Goal: Task Accomplishment & Management: Complete application form

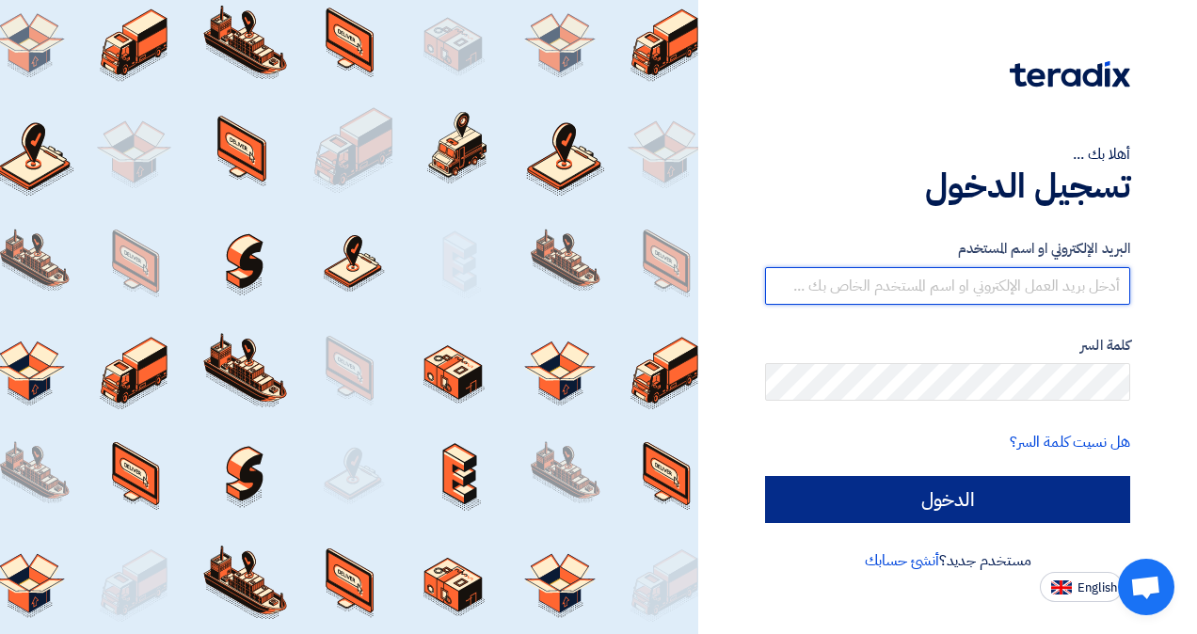
type input "[EMAIL_ADDRESS][DOMAIN_NAME]"
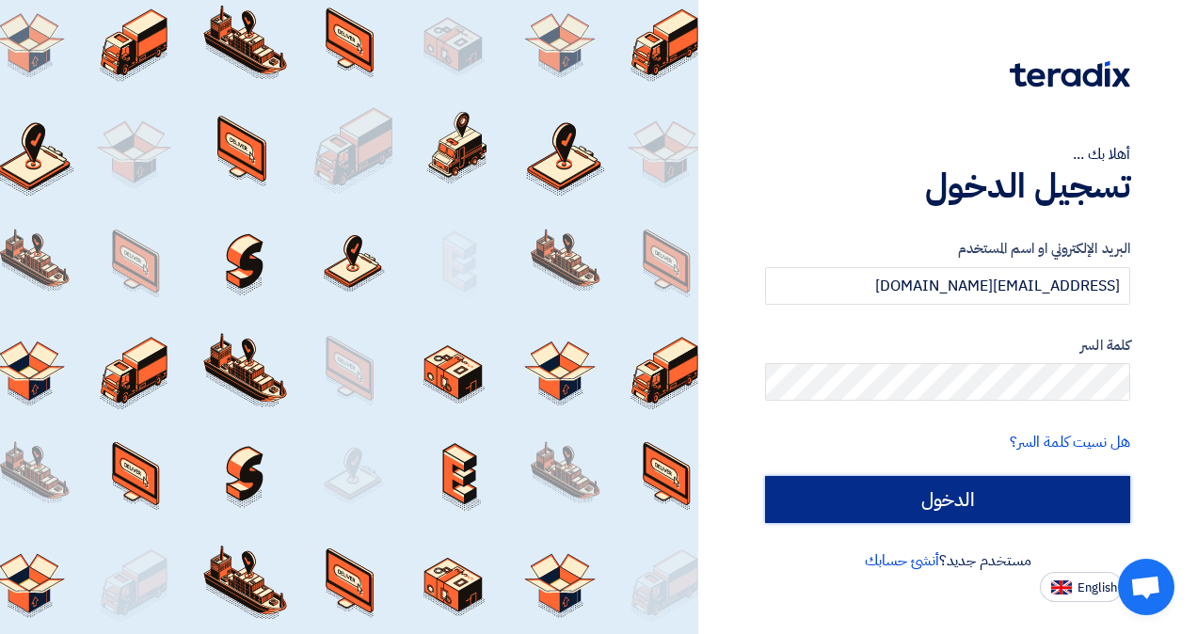
click at [945, 498] on input "الدخول" at bounding box center [947, 499] width 365 height 47
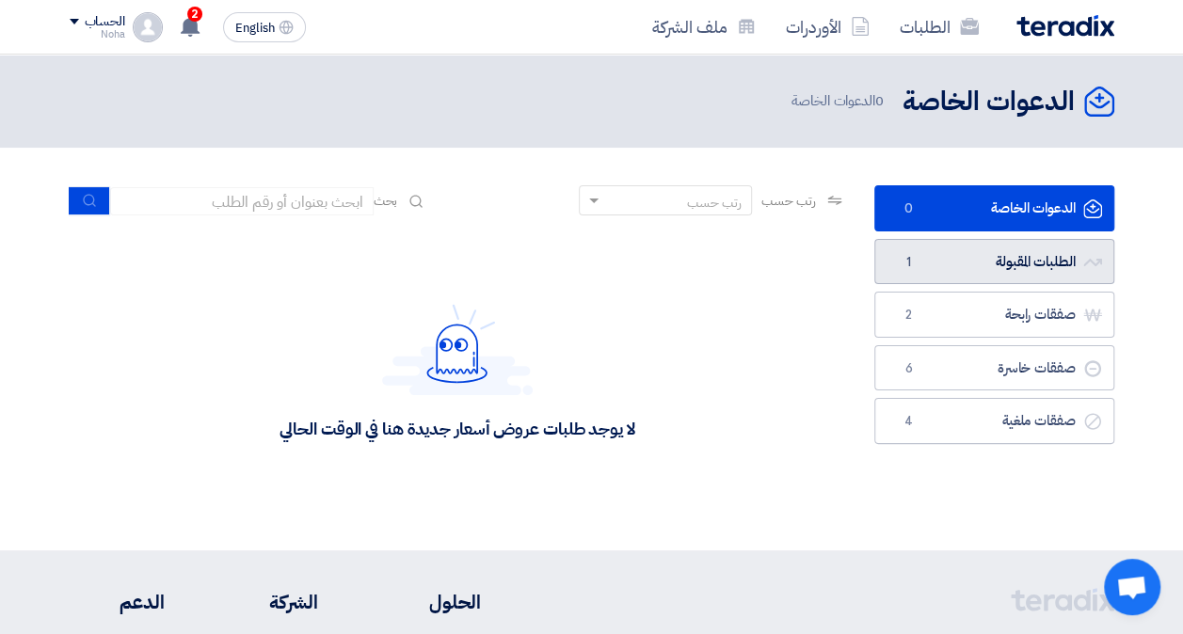
click at [958, 273] on link "الطلبات المقبولة الطلبات المقبولة 1" at bounding box center [995, 262] width 240 height 46
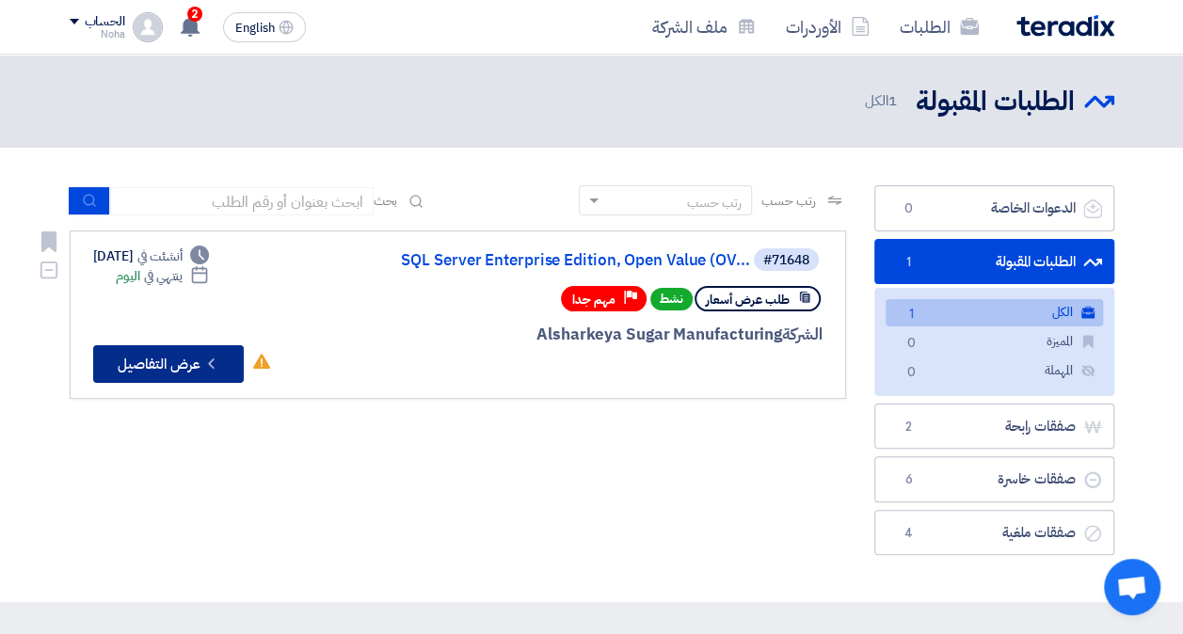
click at [127, 361] on button "Check details عرض التفاصيل" at bounding box center [168, 364] width 151 height 38
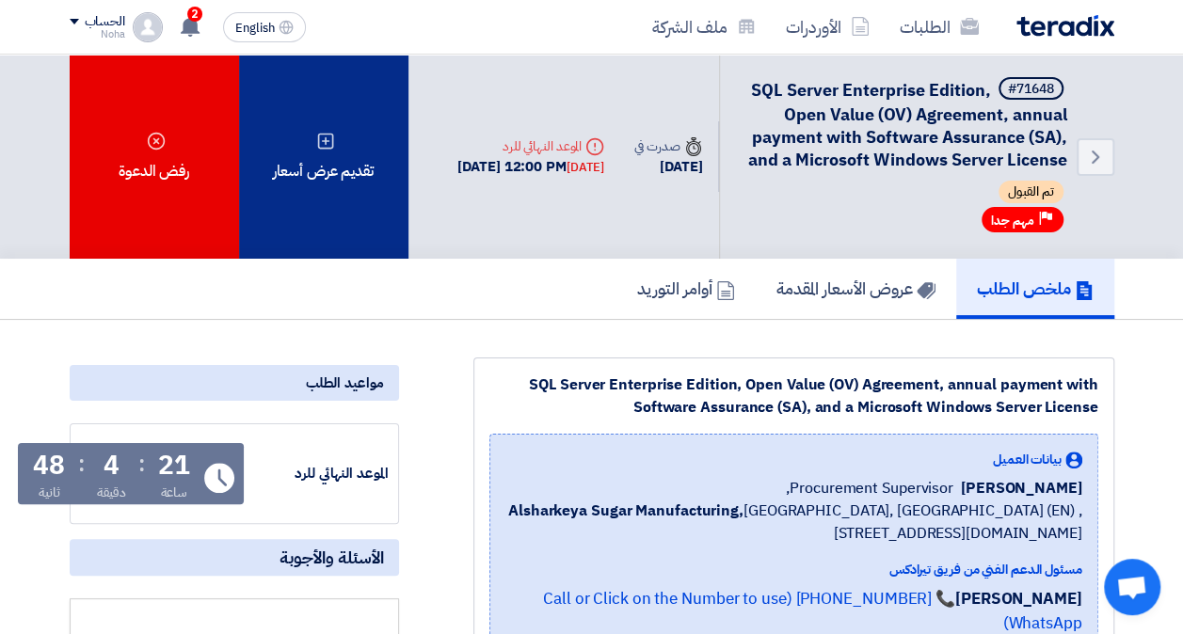
click at [329, 181] on div "تقديم عرض أسعار" at bounding box center [323, 157] width 169 height 204
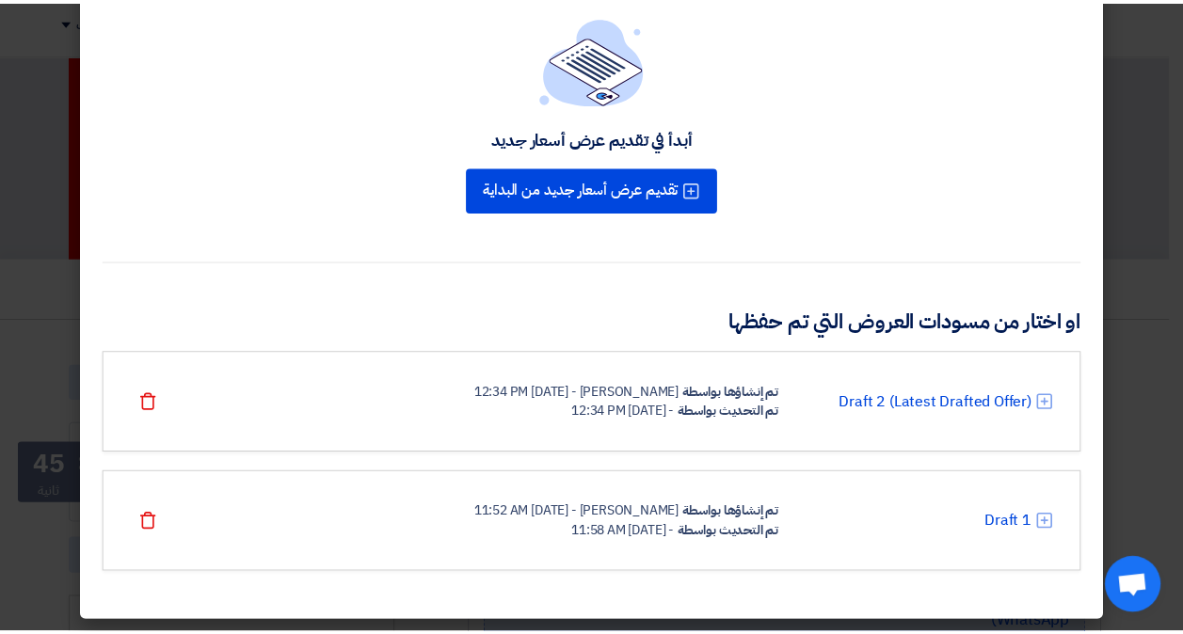
scroll to position [109, 0]
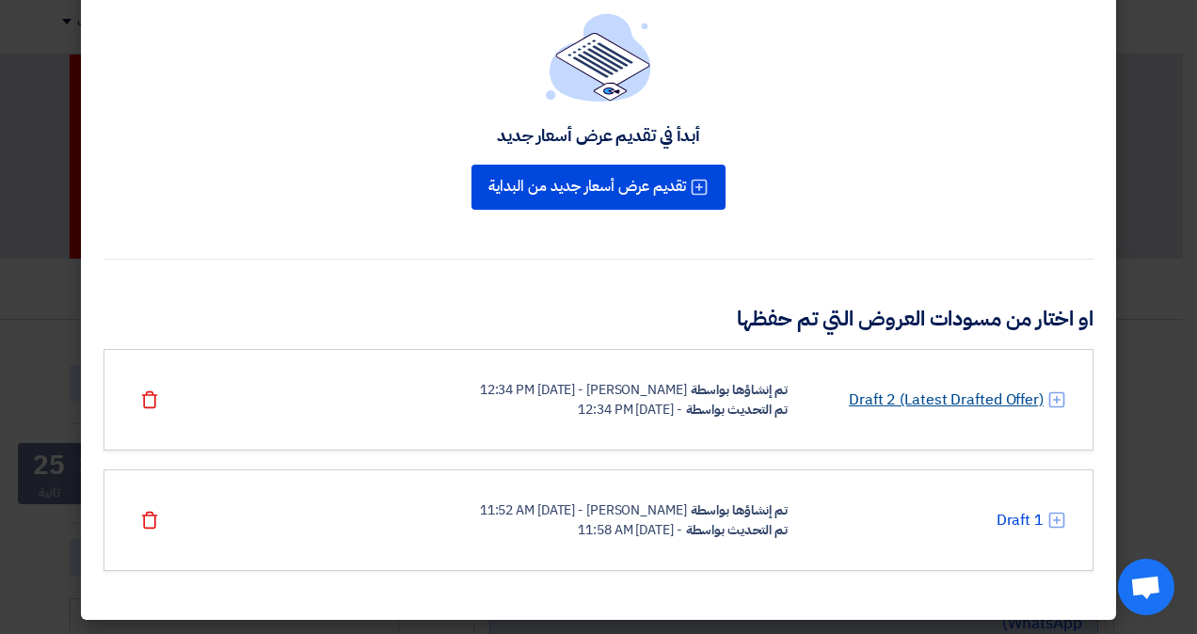
click at [956, 408] on link "Draft 2 (Latest Drafted Offer)" at bounding box center [946, 400] width 195 height 23
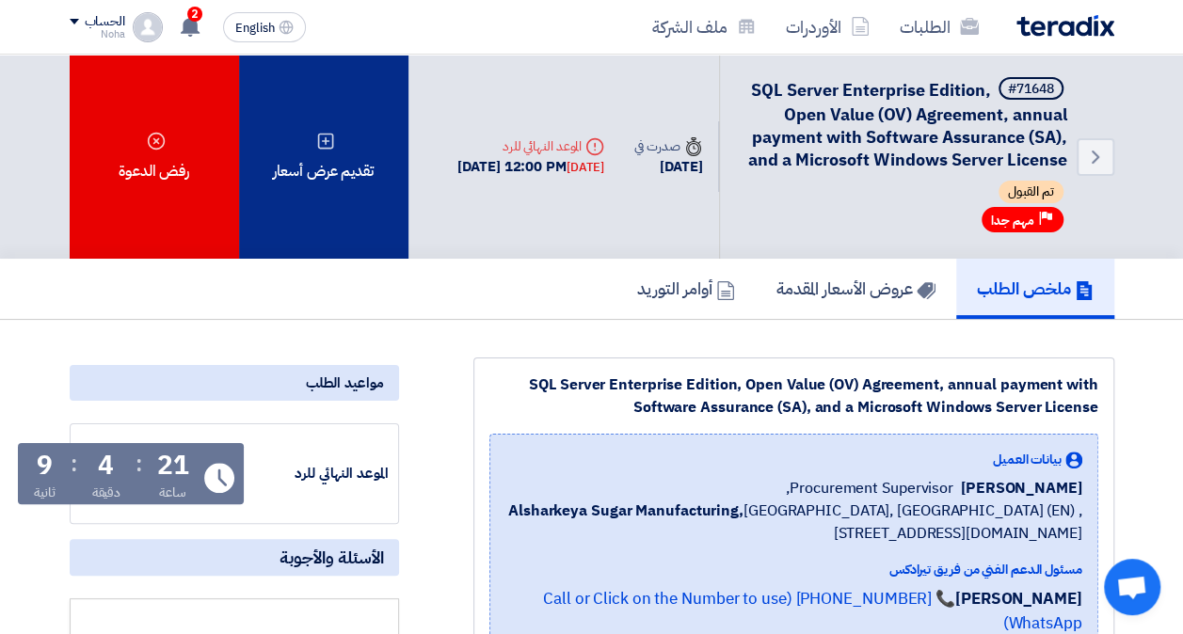
click at [295, 203] on div "تقديم عرض أسعار" at bounding box center [323, 157] width 169 height 204
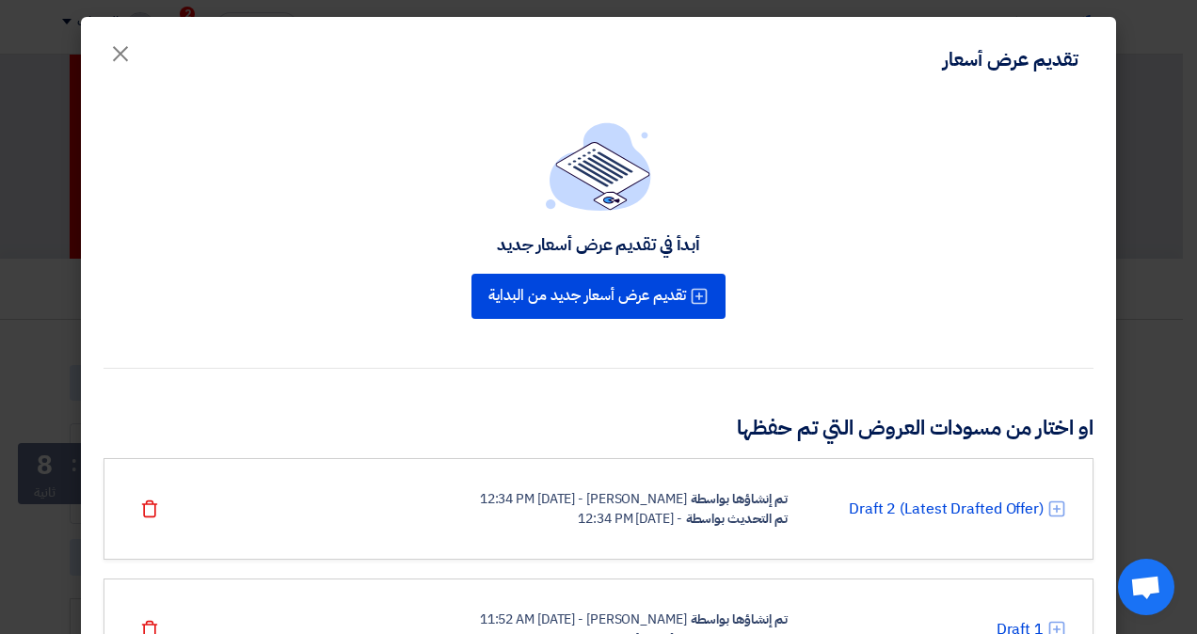
scroll to position [94, 0]
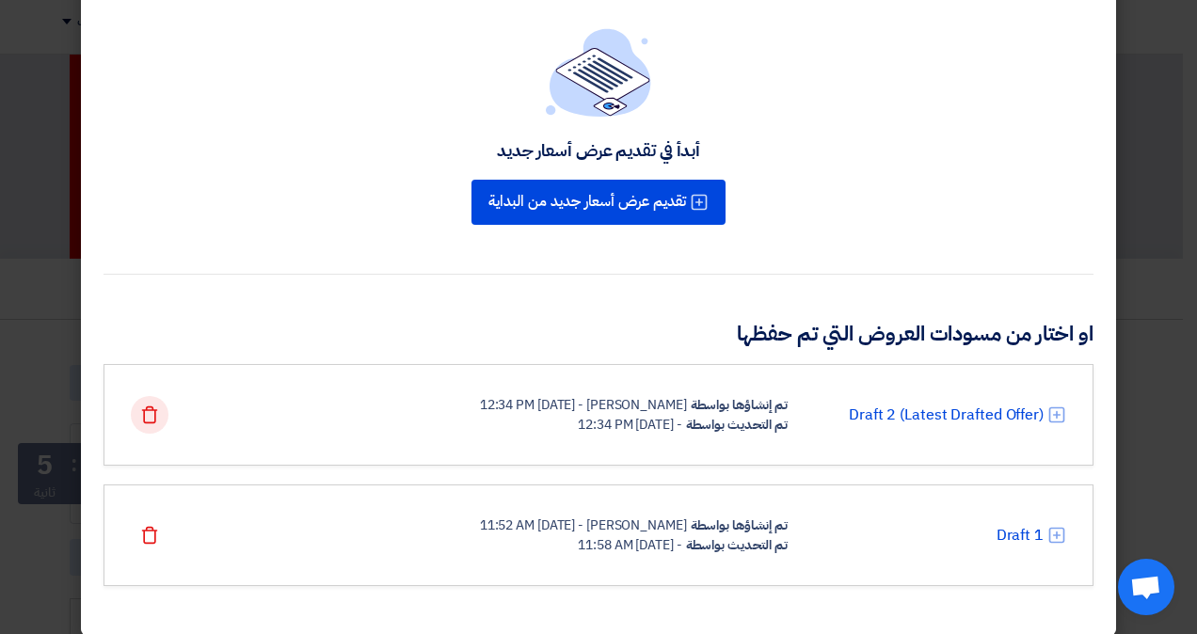
click at [158, 421] on use at bounding box center [150, 415] width 16 height 17
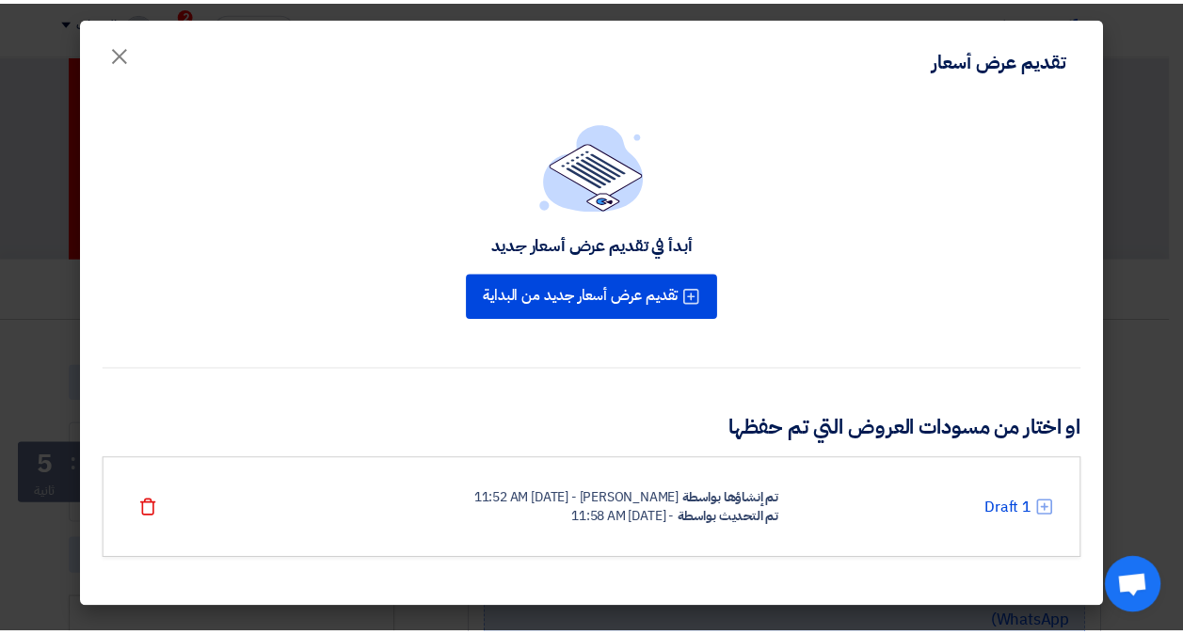
scroll to position [0, 0]
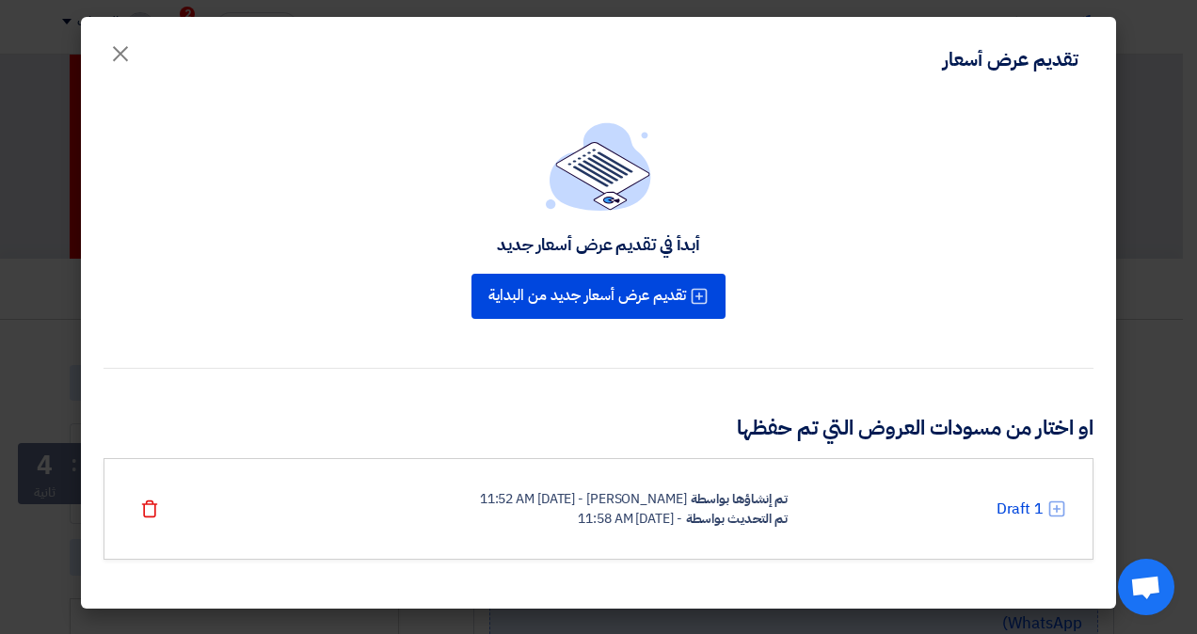
click at [617, 504] on div "[PERSON_NAME] - [DATE] 11:52 AM" at bounding box center [583, 500] width 207 height 20
click at [1022, 507] on link "Draft 1" at bounding box center [1020, 509] width 47 height 23
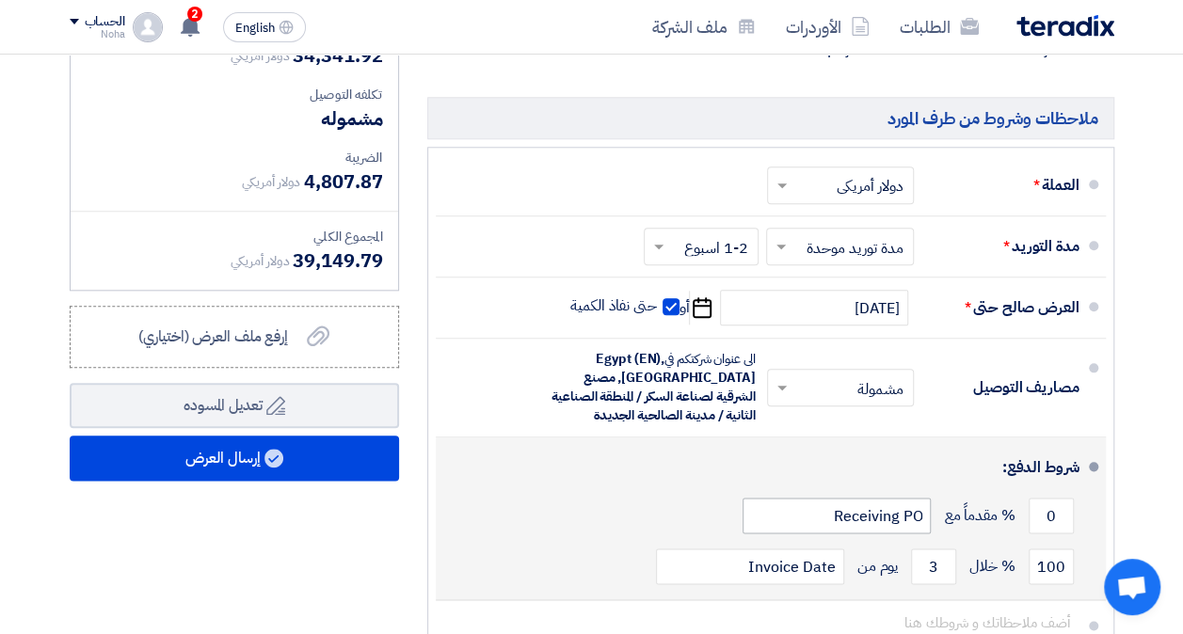
scroll to position [941, 0]
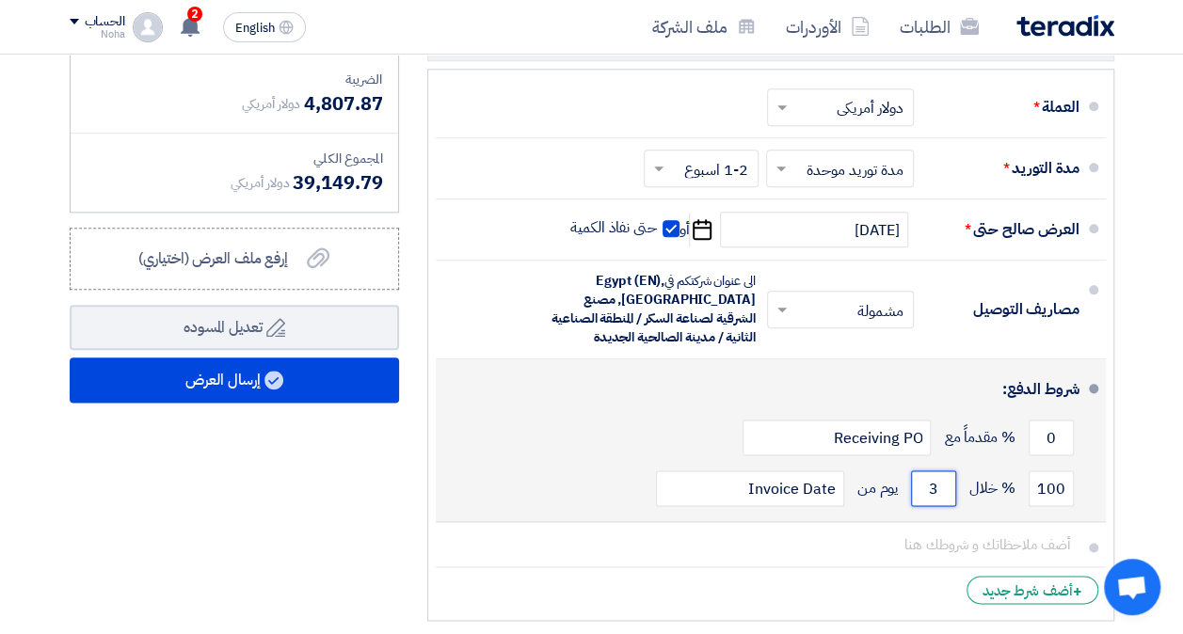
click at [941, 505] on input "3" at bounding box center [933, 489] width 45 height 36
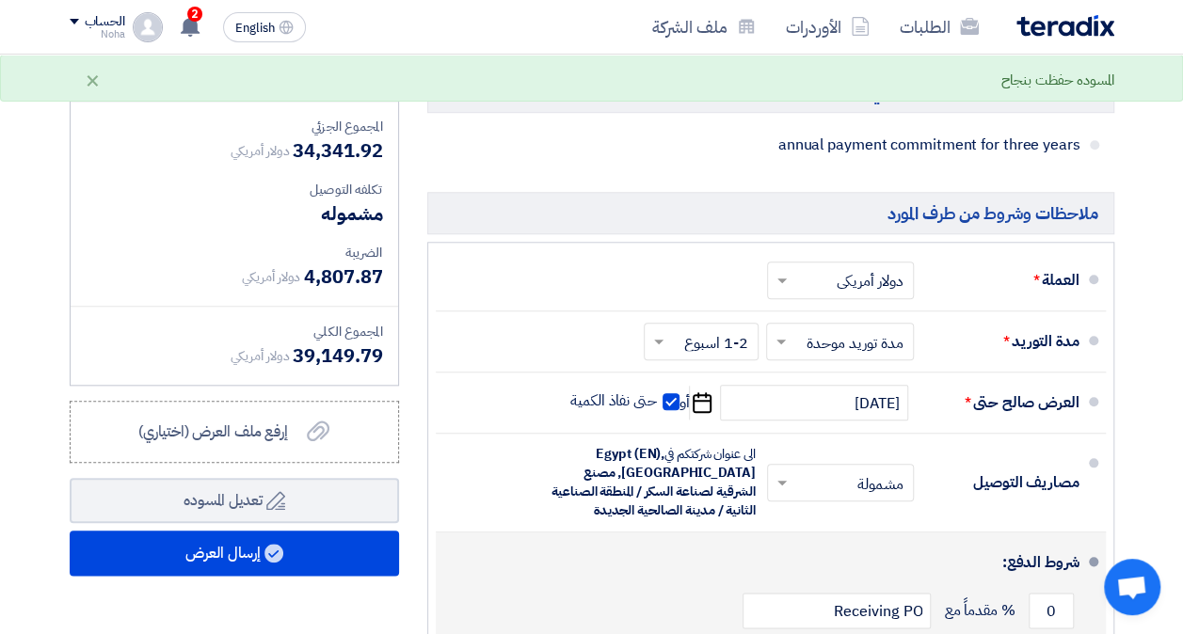
scroll to position [753, 0]
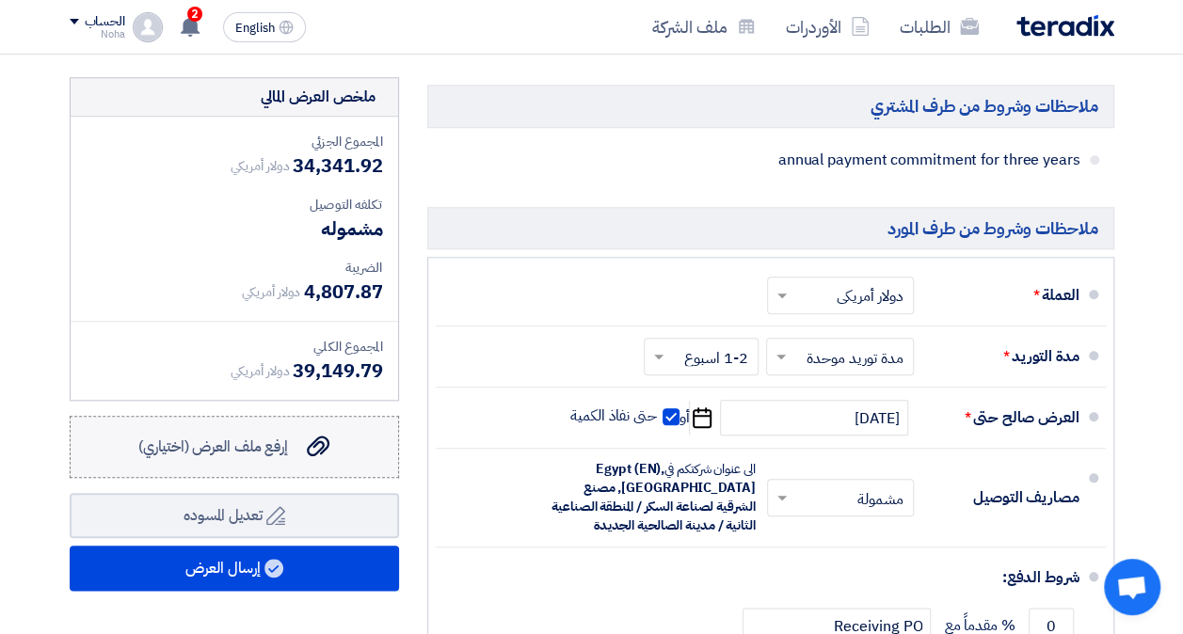
type input "30"
click at [290, 458] on div "إرفع ملف العرض (اختياري) إرفع ملف العرض (اختياري)" at bounding box center [233, 447] width 191 height 23
click at [0, 0] on input "إرفع ملف العرض (اختياري) إرفع ملف العرض (اختياري)" at bounding box center [0, 0] width 0 height 0
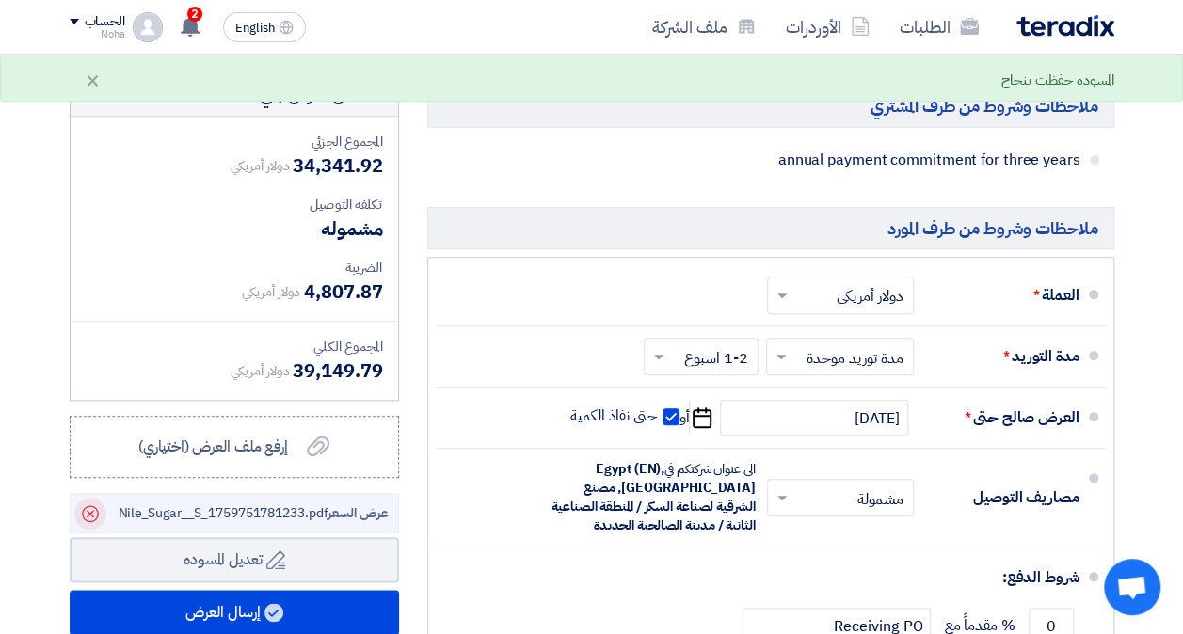
click at [92, 522] on use at bounding box center [90, 514] width 17 height 17
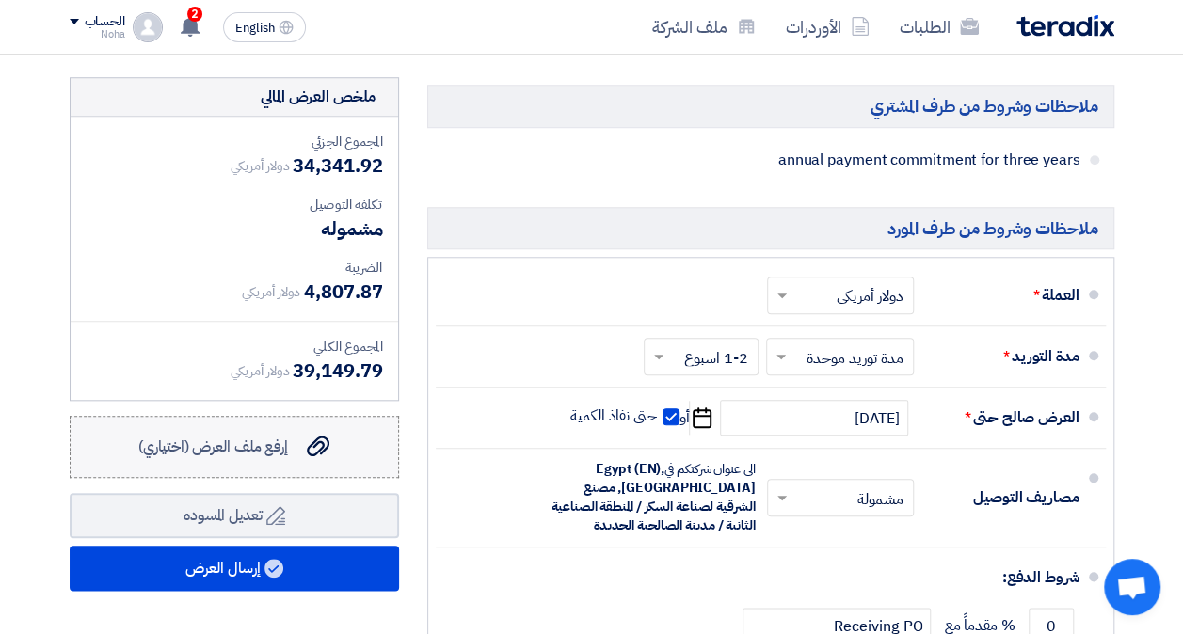
click at [246, 458] on span "إرفع ملف العرض (اختياري)" at bounding box center [213, 447] width 150 height 23
click at [0, 0] on input "إرفع ملف العرض (اختياري) إرفع ملف العرض (اختياري)" at bounding box center [0, 0] width 0 height 0
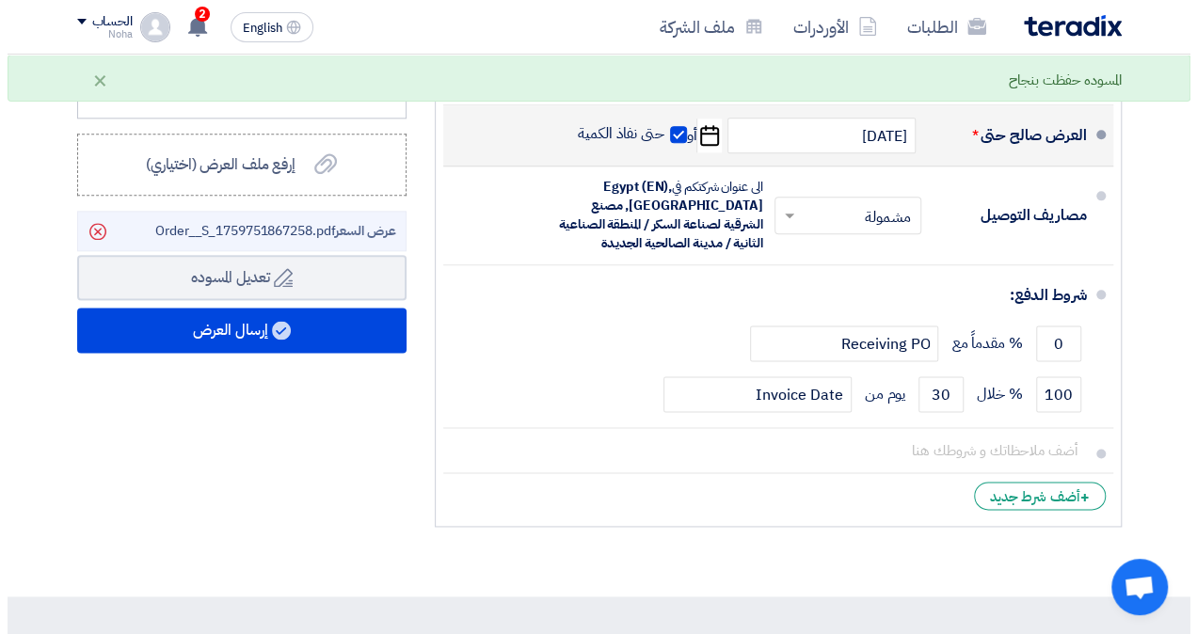
scroll to position [1130, 0]
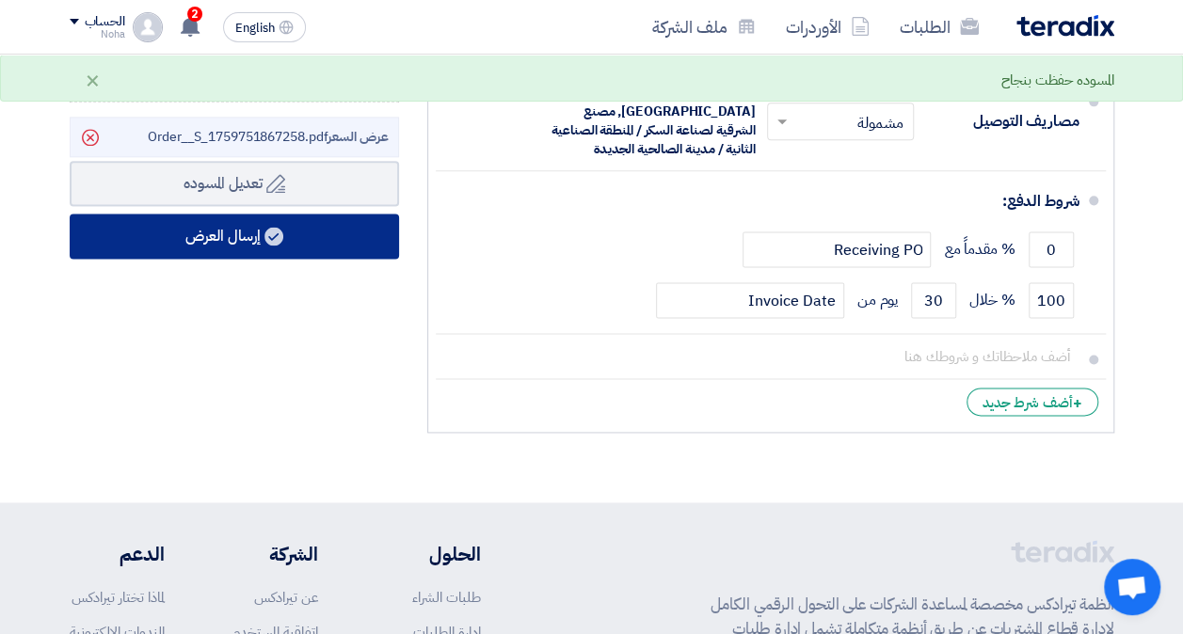
click at [322, 259] on button "إرسال العرض" at bounding box center [234, 236] width 329 height 45
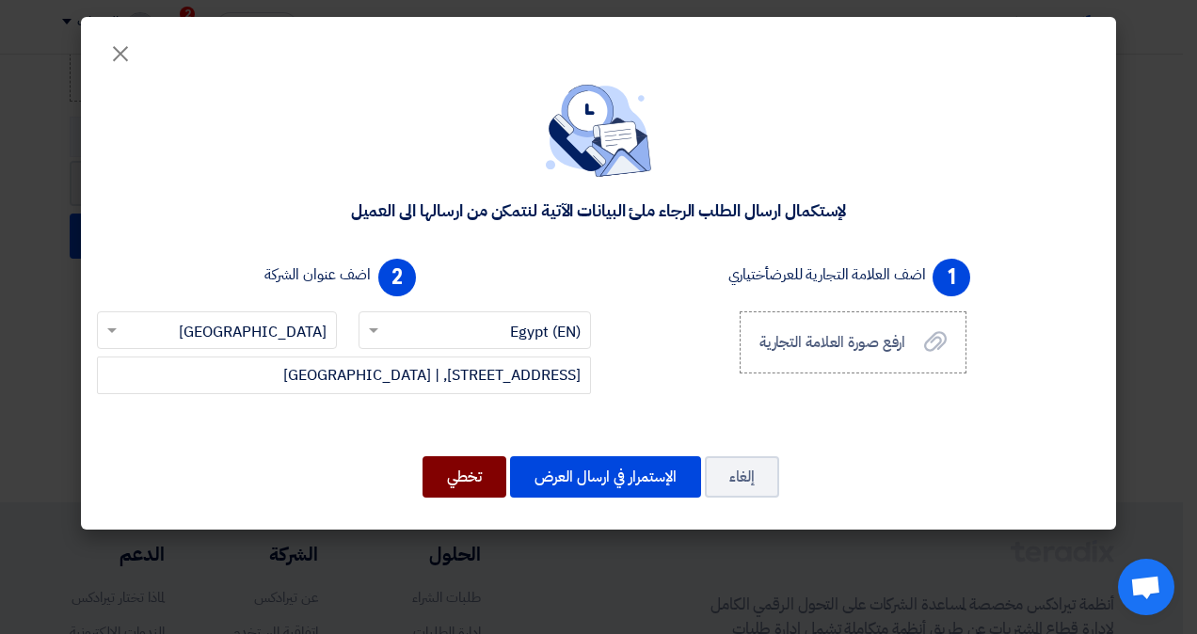
click at [482, 484] on button "تخطي" at bounding box center [465, 477] width 84 height 41
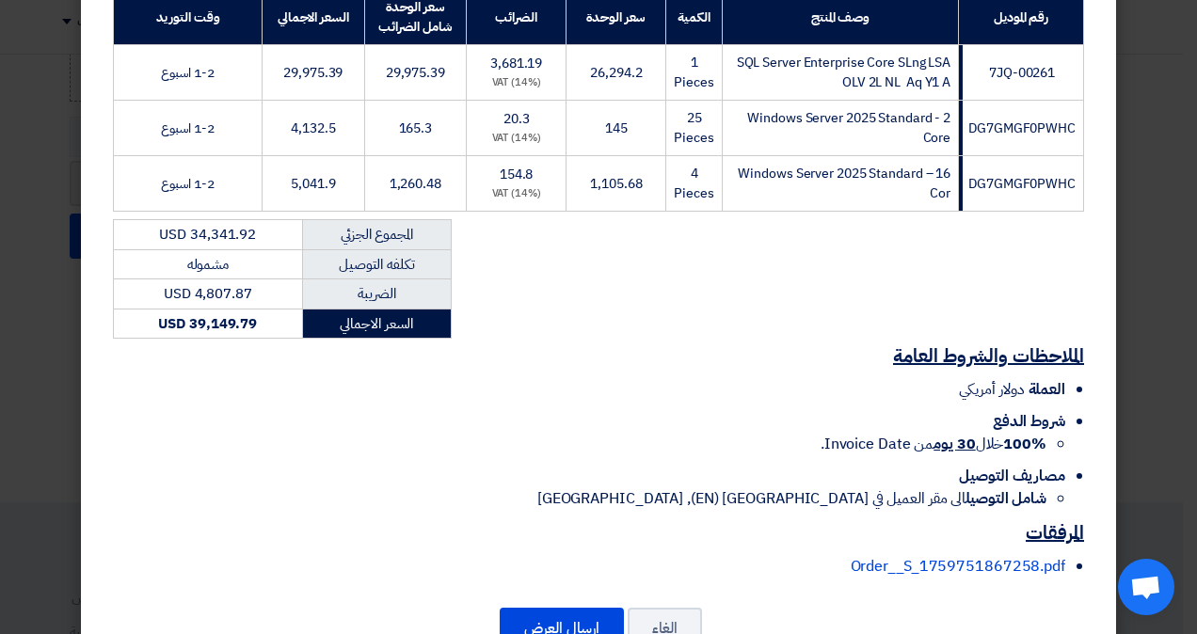
scroll to position [390, 0]
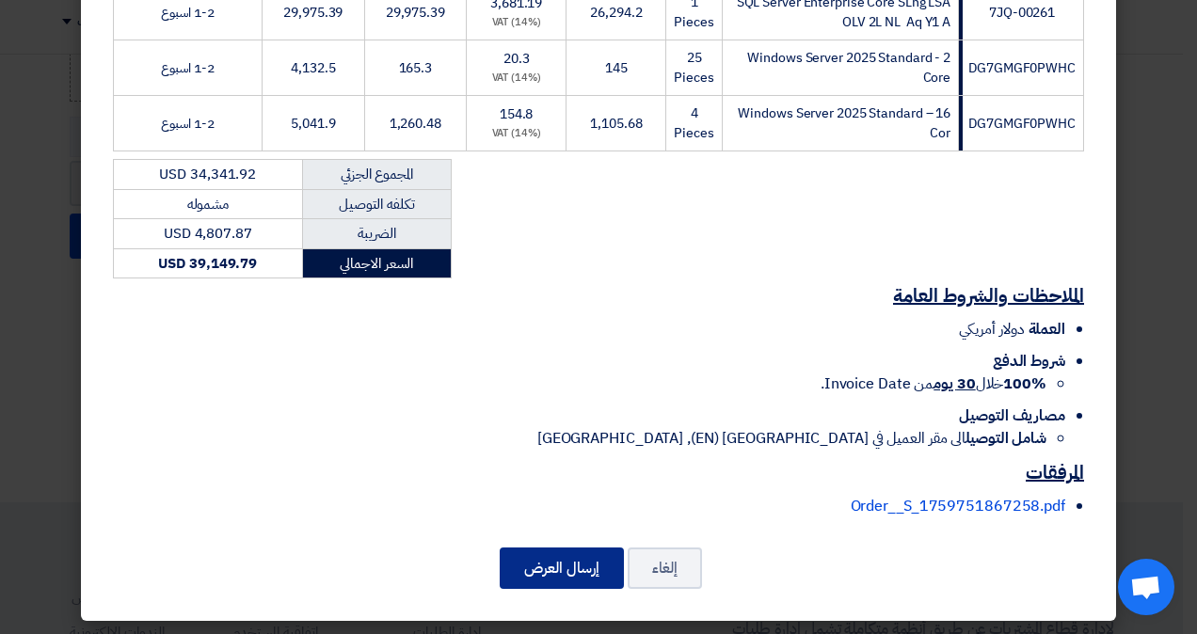
click at [592, 563] on button "إرسال العرض" at bounding box center [562, 568] width 124 height 41
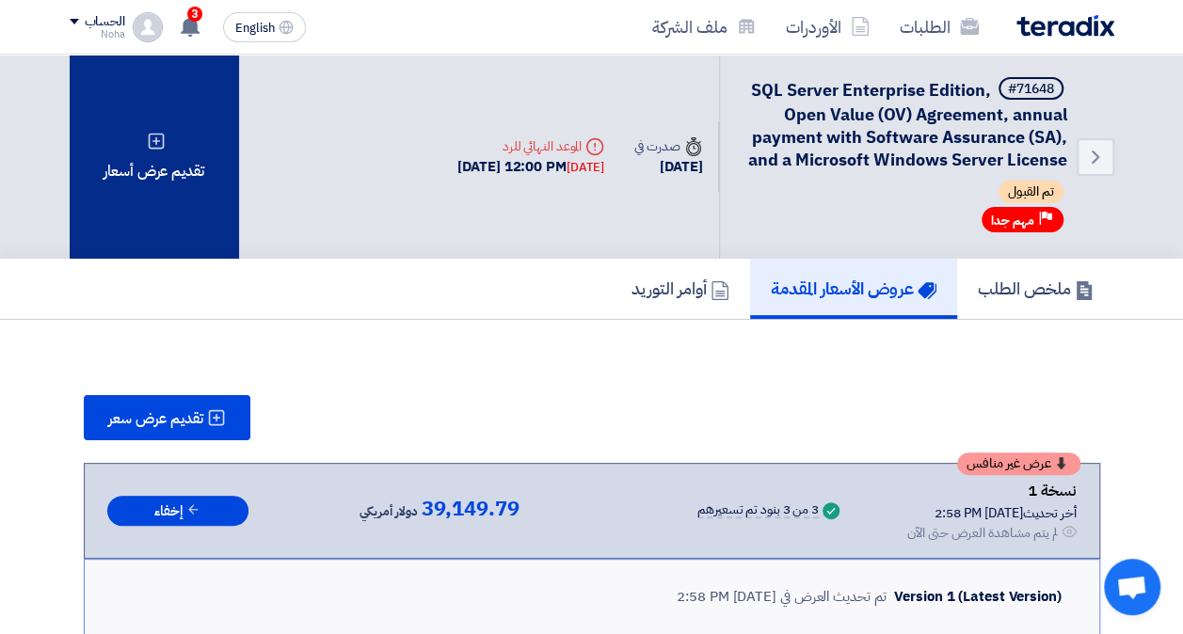
click at [203, 190] on div "تقديم عرض أسعار" at bounding box center [154, 157] width 169 height 204
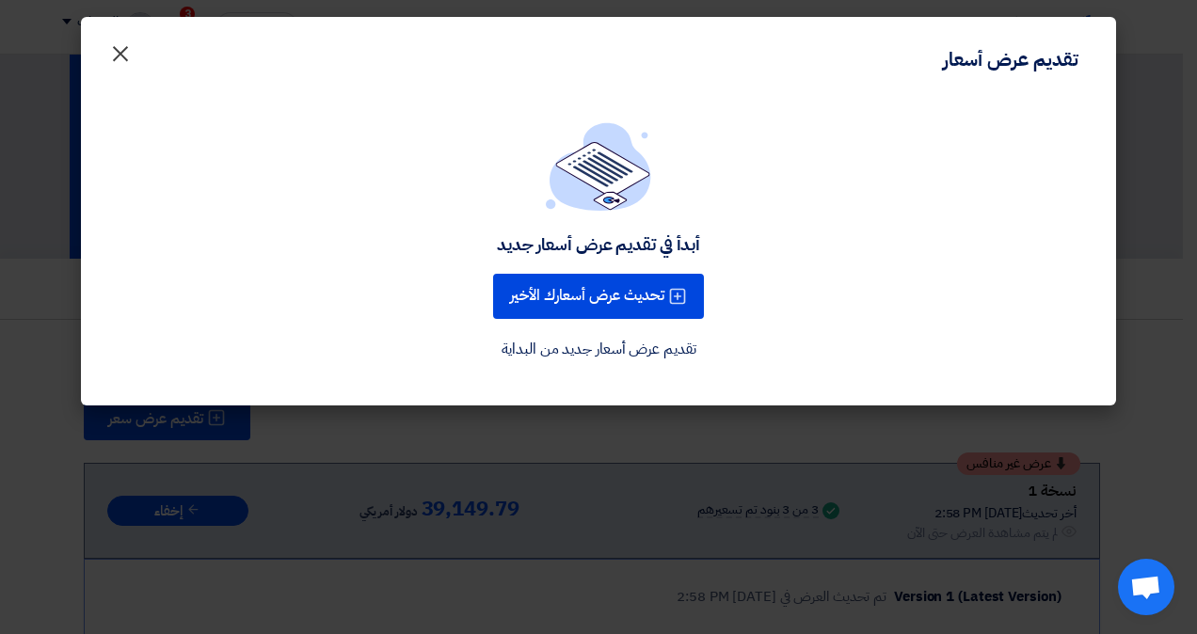
click at [113, 60] on span "×" at bounding box center [120, 52] width 23 height 56
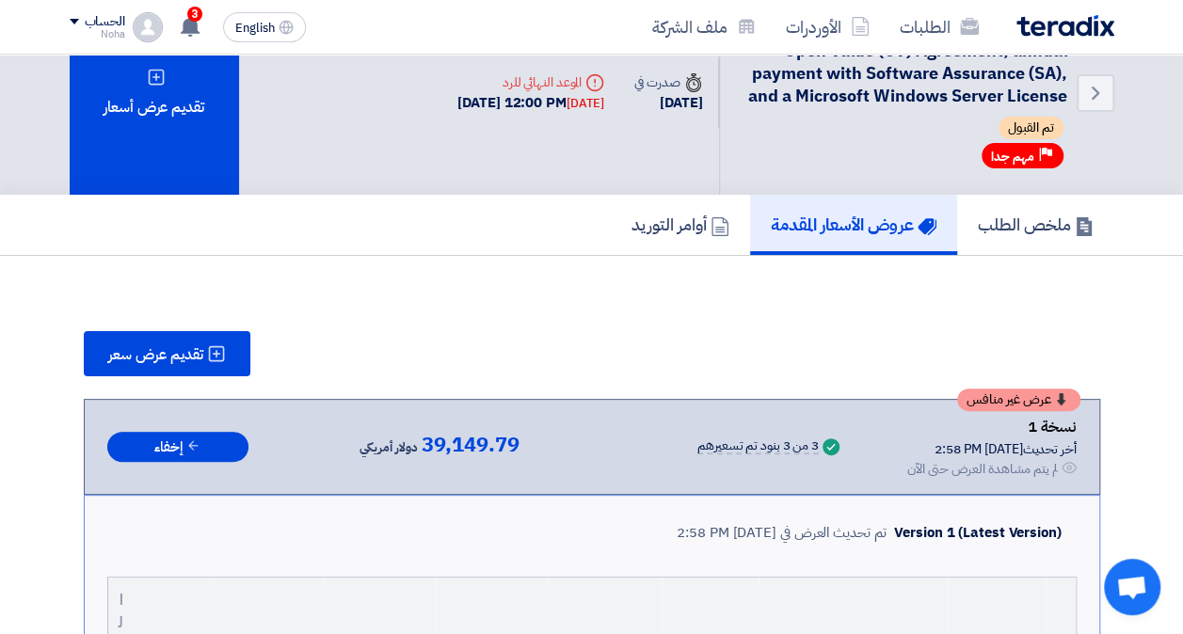
scroll to position [94, 0]
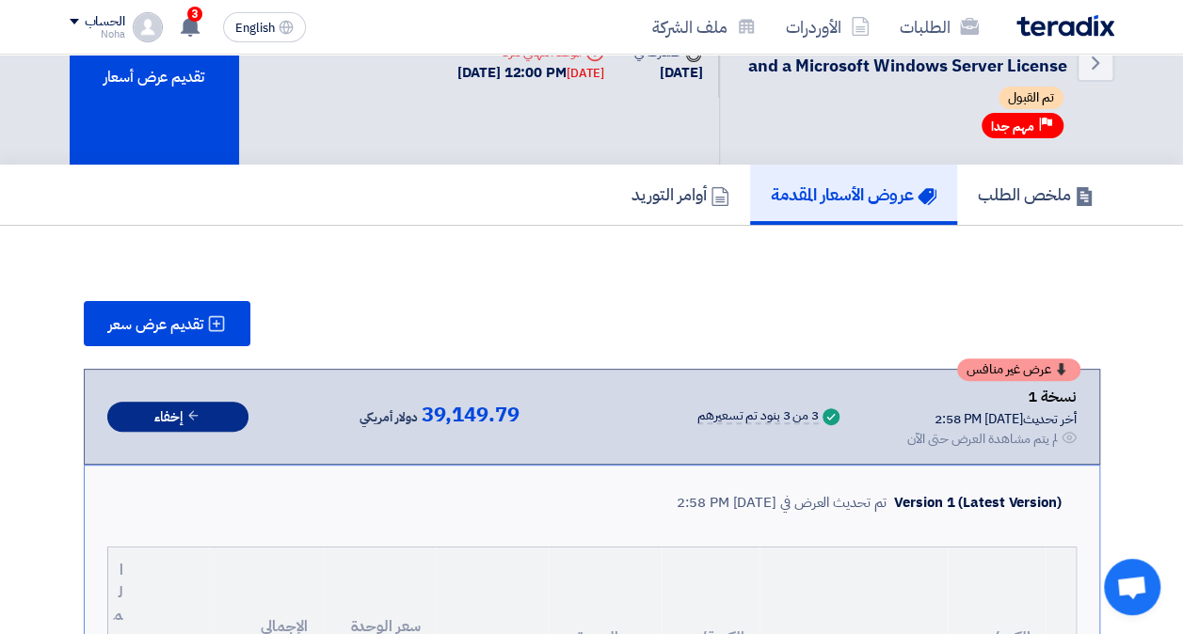
click at [150, 411] on button "إخفاء" at bounding box center [177, 417] width 141 height 31
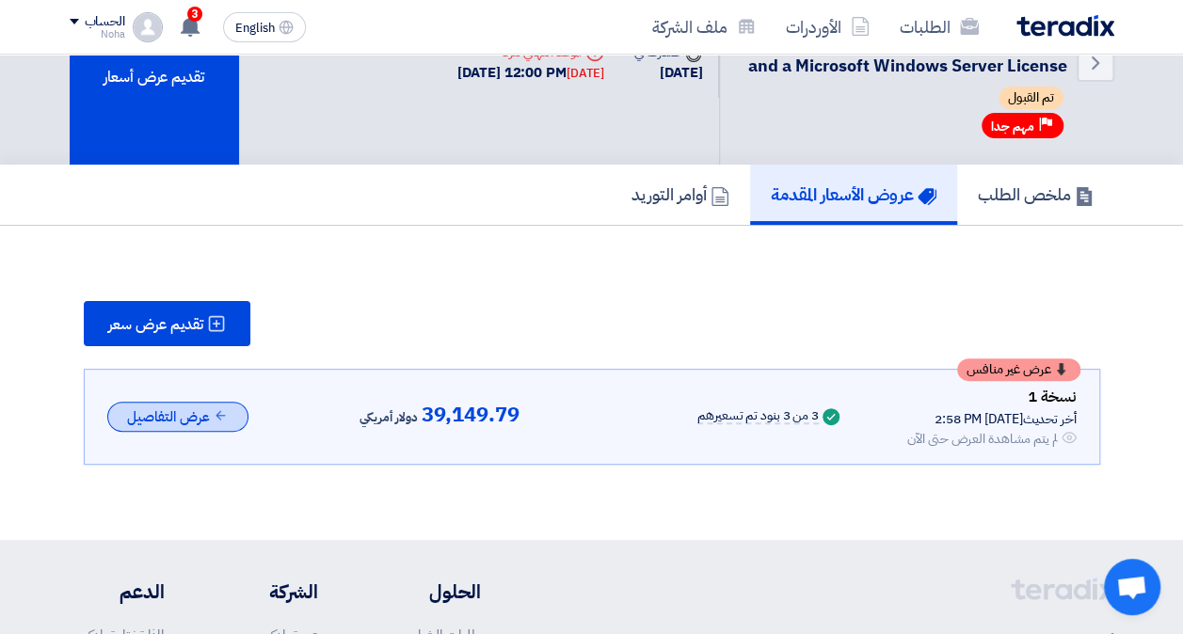
click at [150, 410] on button "عرض التفاصيل" at bounding box center [177, 417] width 141 height 31
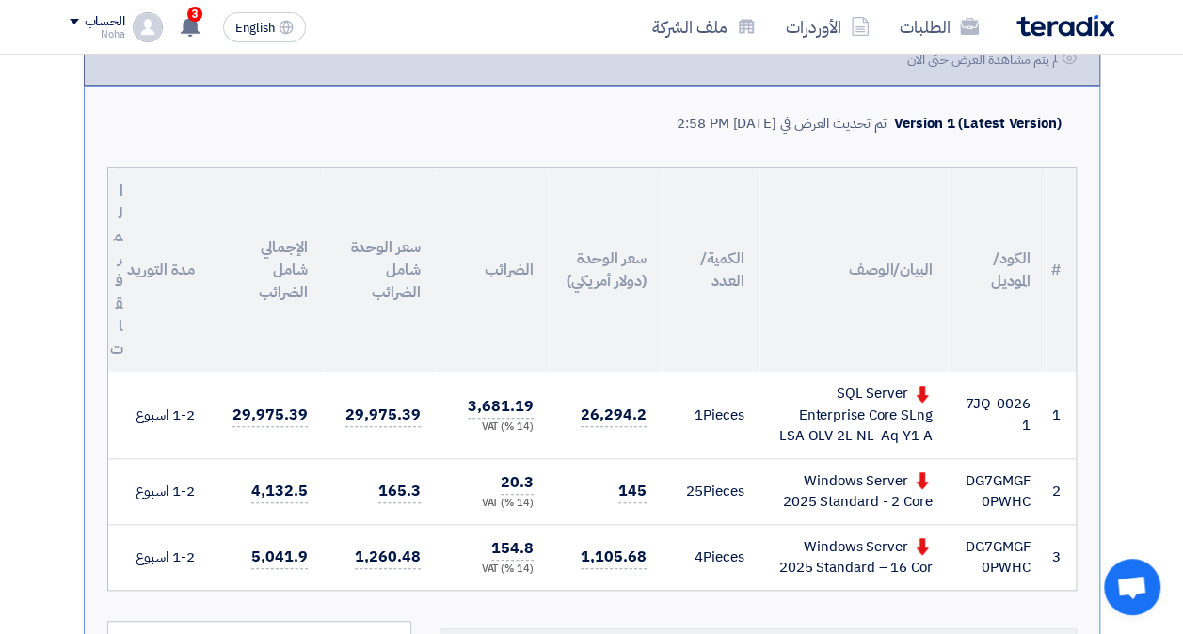
scroll to position [398, 0]
